Goal: Transaction & Acquisition: Book appointment/travel/reservation

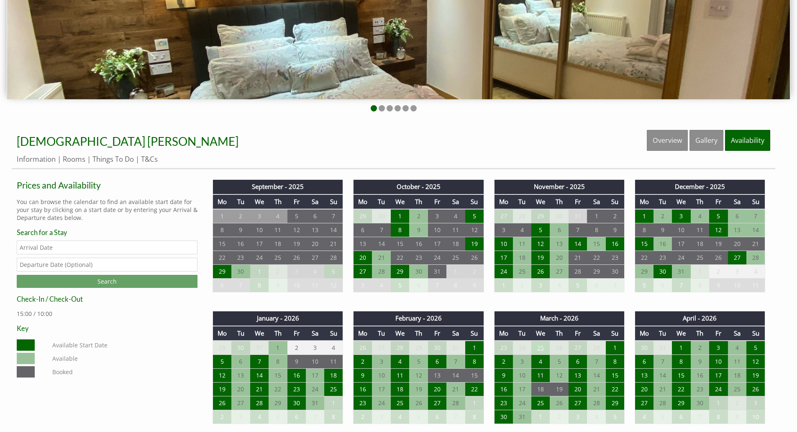
scroll to position [251, 0]
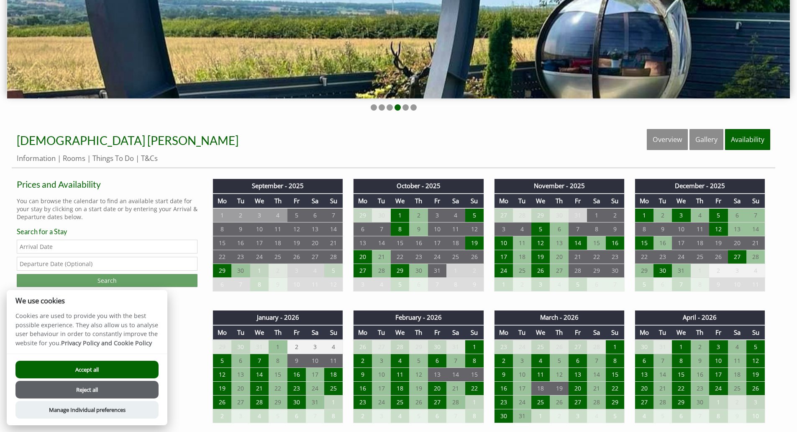
click at [100, 369] on button "Accept all" at bounding box center [86, 369] width 143 height 18
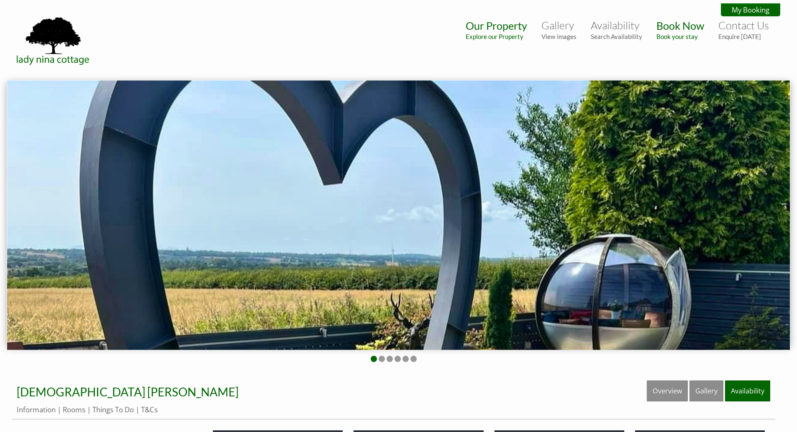
scroll to position [251, 0]
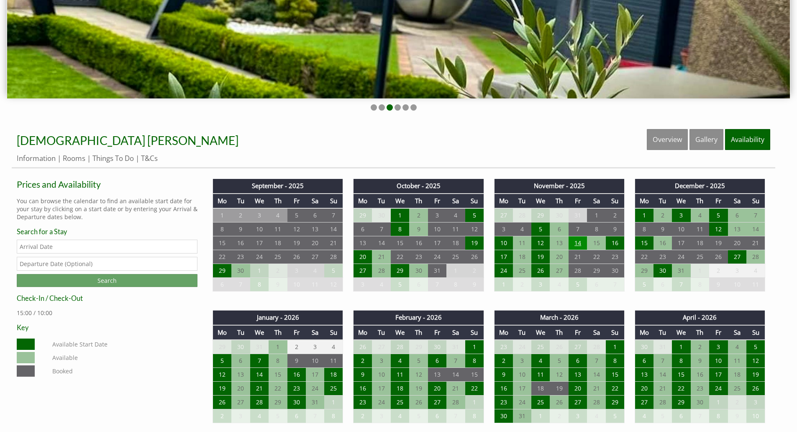
click at [578, 244] on td "14" at bounding box center [578, 243] width 18 height 14
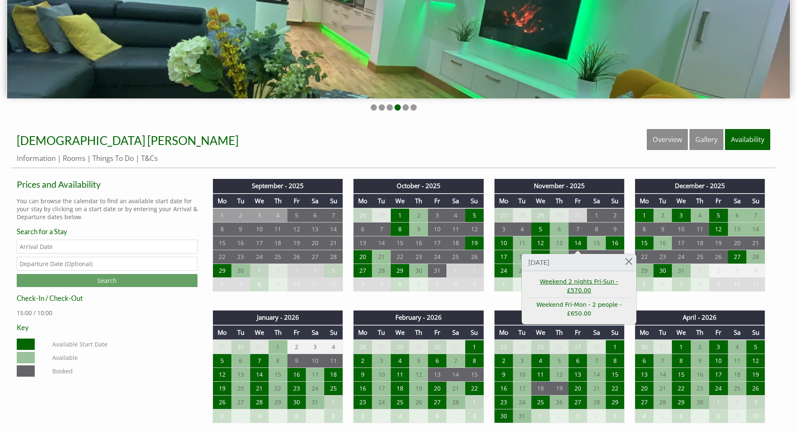
click at [592, 283] on link "Weekend 2 nights Fri-Sun - £570.00" at bounding box center [579, 286] width 103 height 18
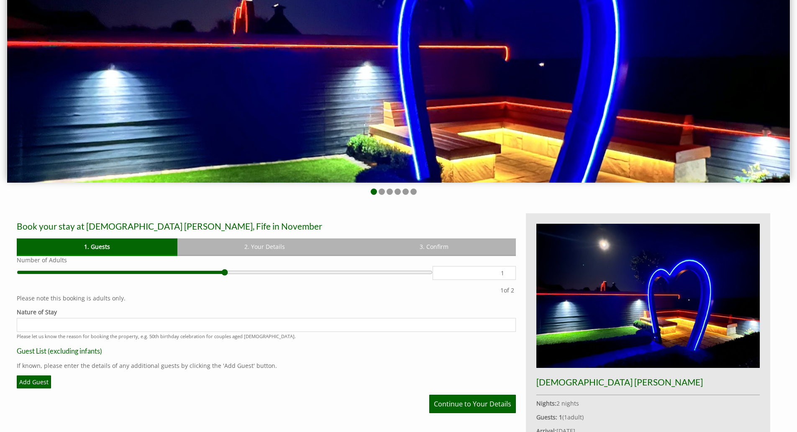
scroll to position [65, 0]
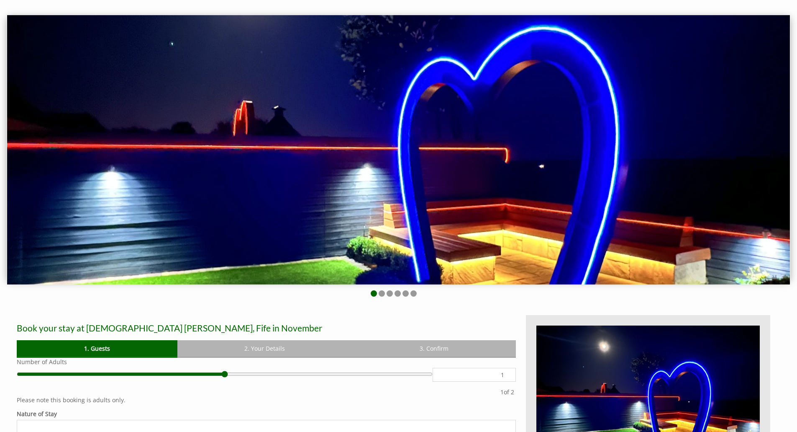
drag, startPoint x: 488, startPoint y: 203, endPoint x: 336, endPoint y: 202, distance: 152.4
click at [336, 202] on img at bounding box center [398, 149] width 783 height 269
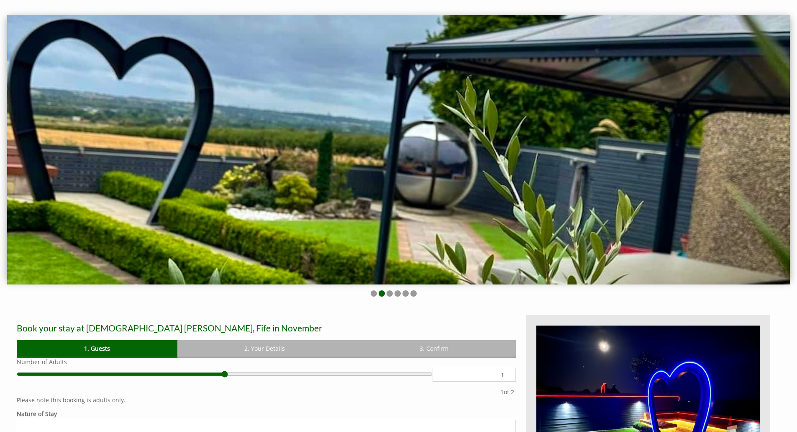
drag, startPoint x: 556, startPoint y: 182, endPoint x: 252, endPoint y: 176, distance: 303.6
click at [266, 176] on img at bounding box center [398, 149] width 783 height 269
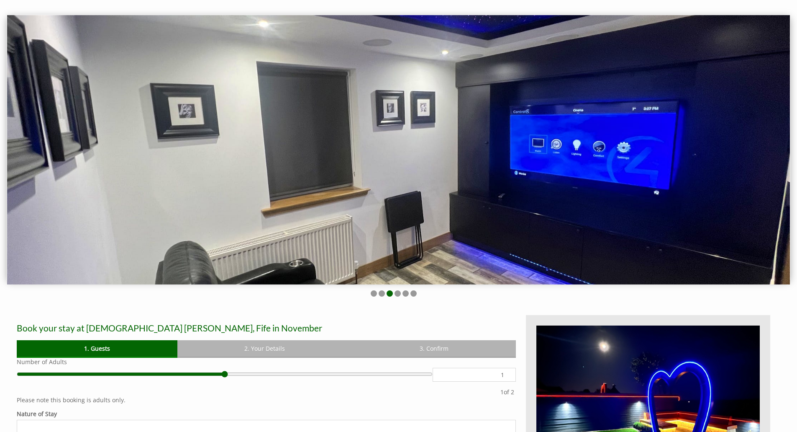
drag, startPoint x: 603, startPoint y: 230, endPoint x: 313, endPoint y: 249, distance: 290.7
click at [320, 250] on img at bounding box center [398, 149] width 783 height 269
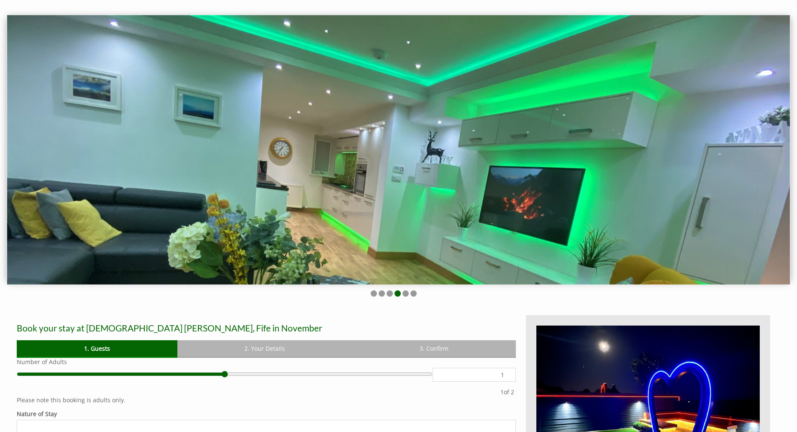
drag, startPoint x: 485, startPoint y: 216, endPoint x: 302, endPoint y: 230, distance: 183.0
click at [302, 229] on img at bounding box center [398, 149] width 783 height 269
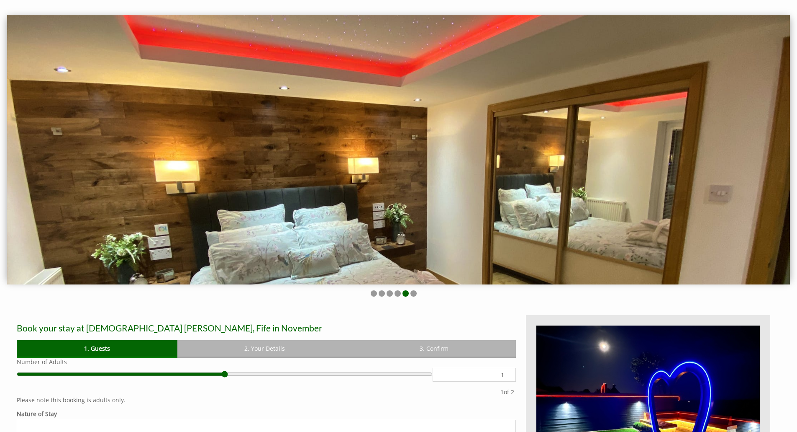
drag, startPoint x: 552, startPoint y: 244, endPoint x: 314, endPoint y: 251, distance: 237.4
click at [325, 252] on img at bounding box center [398, 149] width 783 height 269
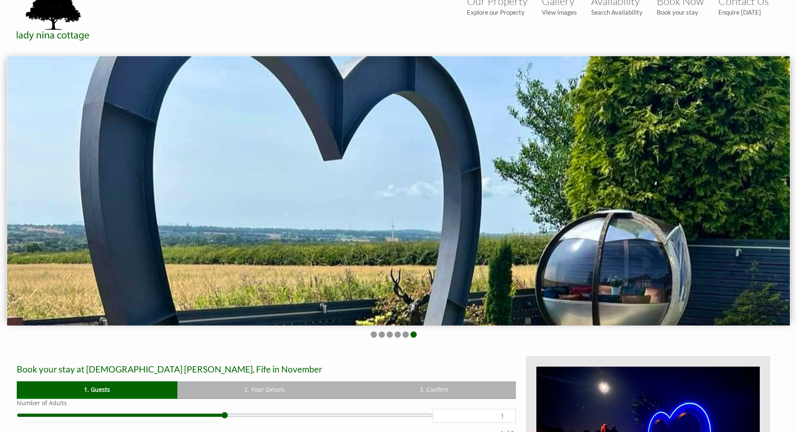
scroll to position [0, 0]
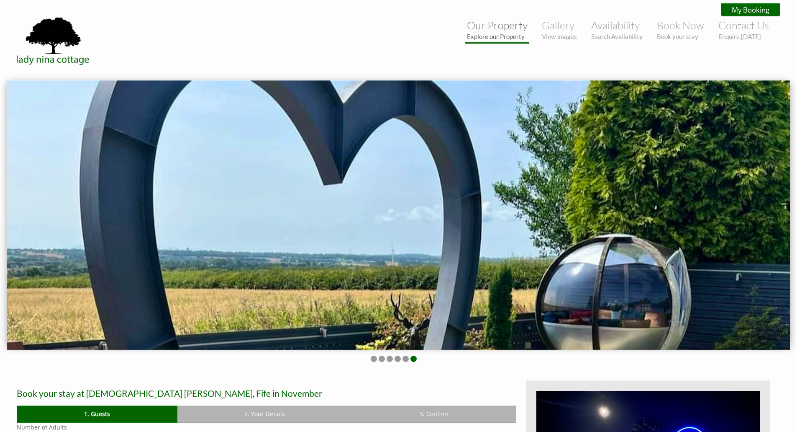
click at [499, 34] on small "Explore our Property" at bounding box center [497, 37] width 61 height 8
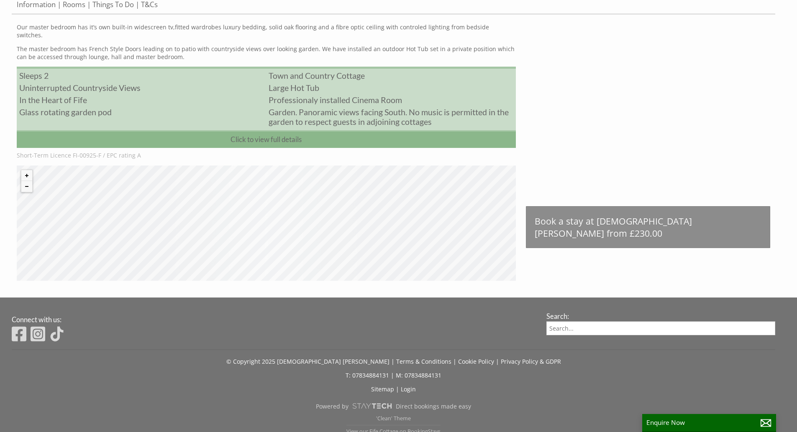
scroll to position [406, 0]
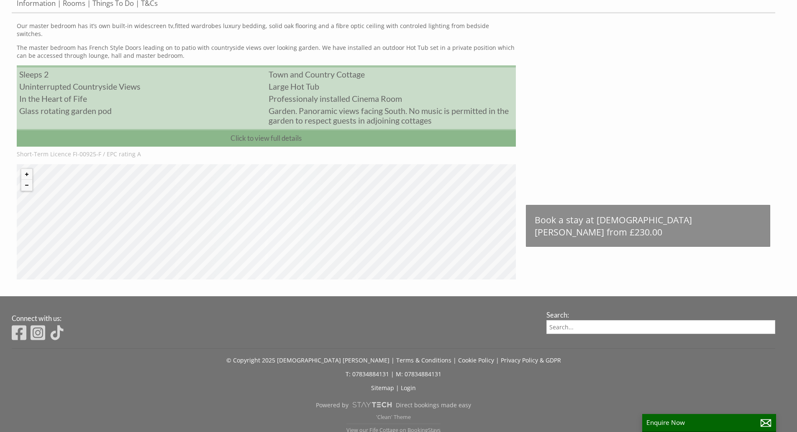
click at [504, 314] on h3 "Connect with us:" at bounding box center [271, 318] width 519 height 8
